Goal: Find contact information: Find contact information

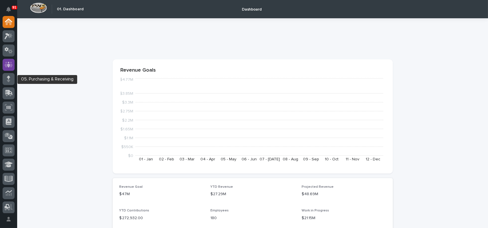
click at [8, 66] on icon at bounding box center [8, 65] width 3 height 6
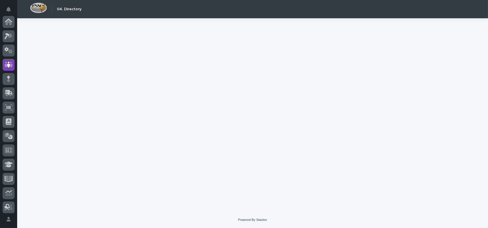
scroll to position [43, 0]
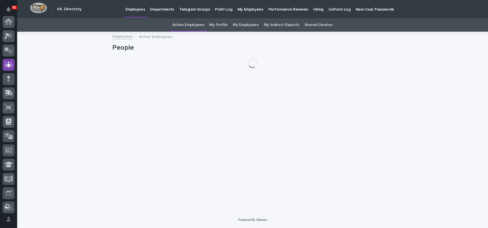
scroll to position [43, 0]
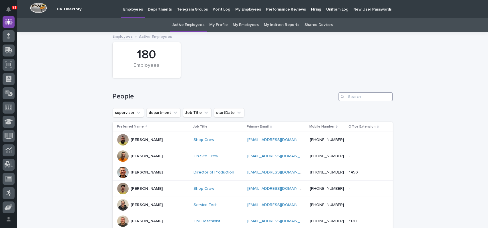
click at [350, 96] on input "Search" at bounding box center [365, 96] width 54 height 9
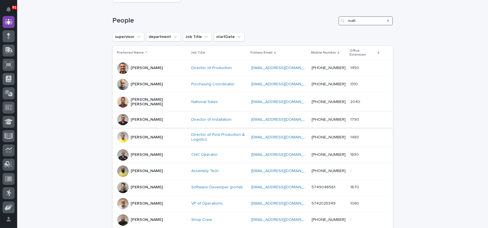
scroll to position [86, 0]
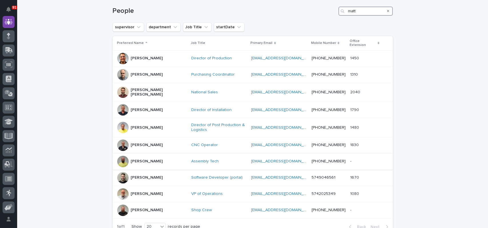
type input "matt"
click at [218, 159] on div "Assembly Tech" at bounding box center [218, 161] width 55 height 5
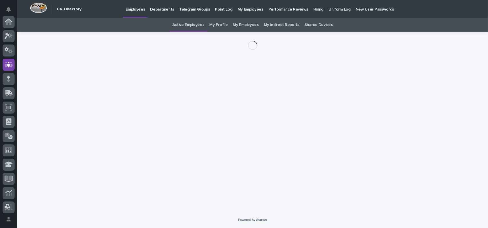
scroll to position [43, 0]
